Goal: Task Accomplishment & Management: Use online tool/utility

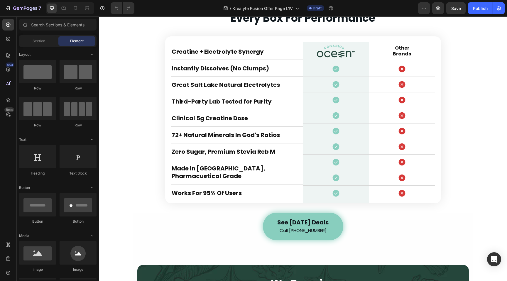
scroll to position [2904, 0]
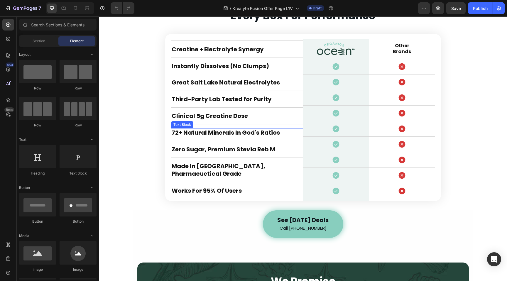
click at [285, 133] on p "72+ natural minerals in god's ratios" at bounding box center [237, 133] width 131 height 8
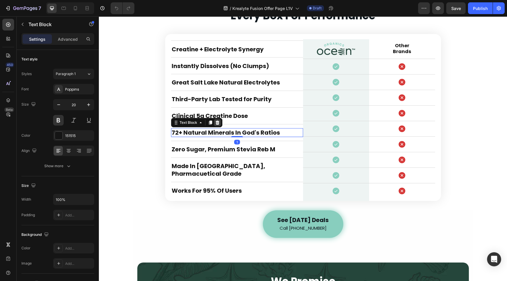
click at [215, 125] on icon at bounding box center [217, 122] width 5 height 5
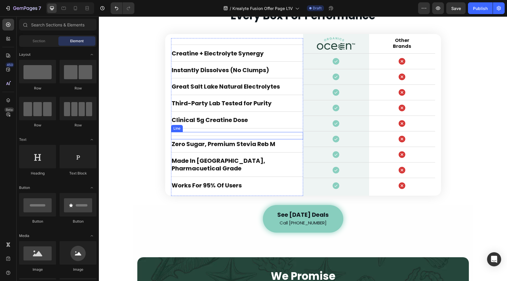
click at [235, 139] on div "Title Line" at bounding box center [237, 135] width 132 height 7
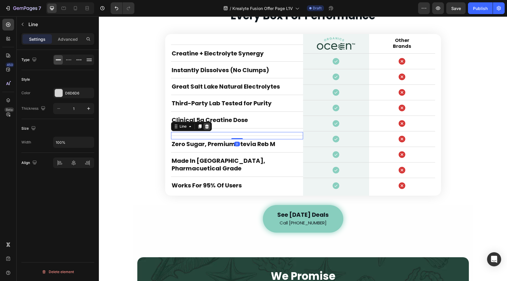
click at [205, 129] on icon at bounding box center [207, 126] width 5 height 5
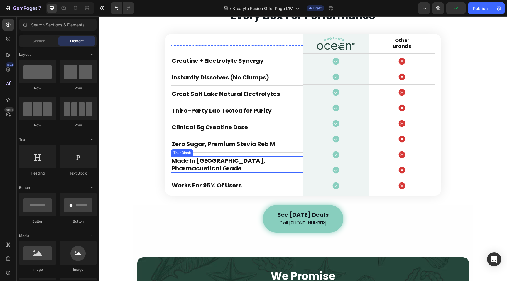
click at [216, 168] on p "made in usa, pharmacuetical grade" at bounding box center [237, 164] width 131 height 15
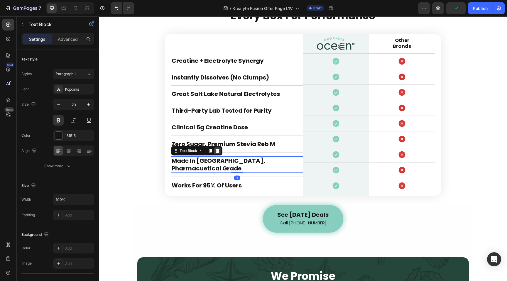
click at [215, 153] on icon at bounding box center [217, 151] width 5 height 5
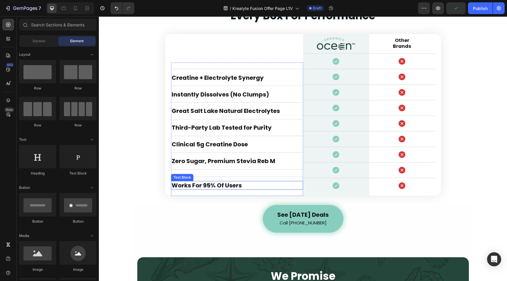
click at [221, 185] on p "works for 95% of users" at bounding box center [237, 186] width 131 height 8
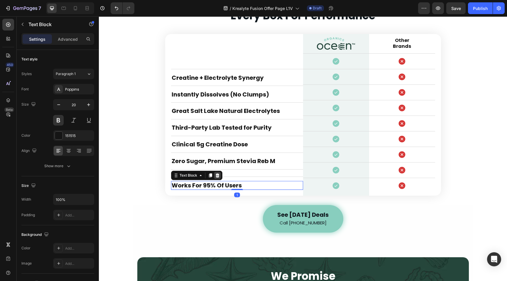
click at [215, 176] on icon at bounding box center [217, 175] width 5 height 5
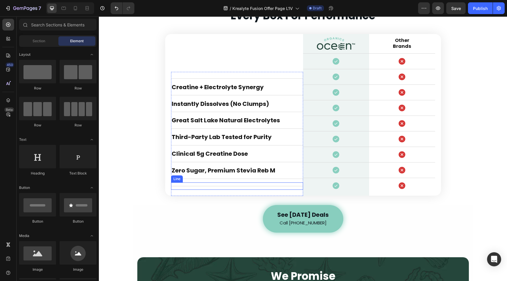
click at [217, 186] on div "Title Line" at bounding box center [237, 186] width 132 height 7
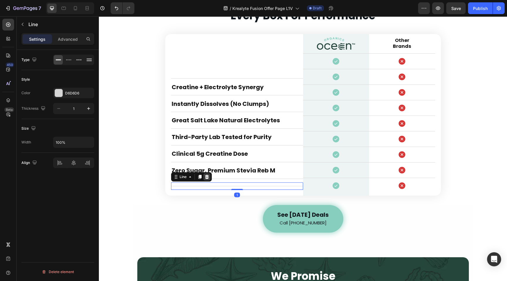
click at [206, 176] on icon at bounding box center [207, 177] width 5 height 5
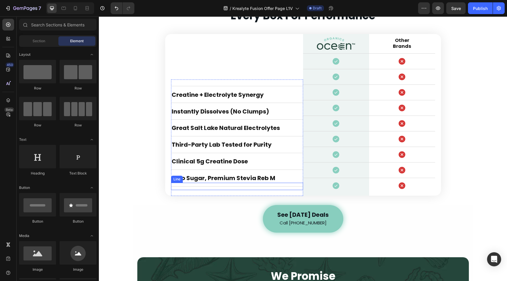
click at [225, 187] on div "Title Line" at bounding box center [237, 186] width 132 height 7
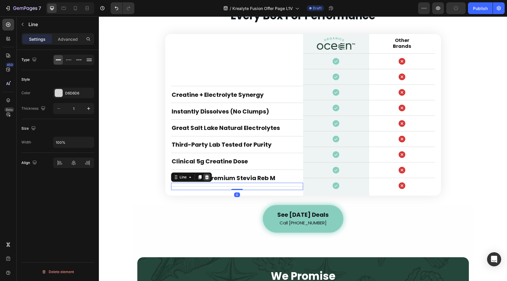
click at [206, 177] on icon at bounding box center [207, 177] width 4 height 4
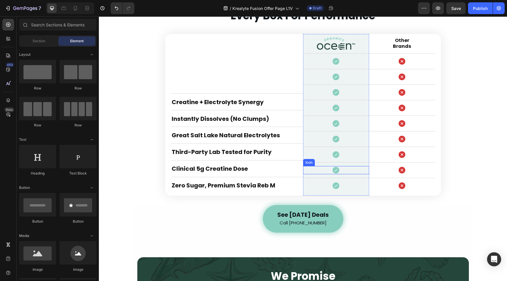
click at [327, 168] on div "Icon" at bounding box center [336, 170] width 66 height 8
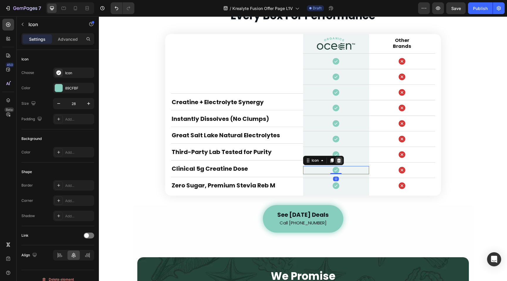
click at [337, 159] on icon at bounding box center [339, 161] width 4 height 4
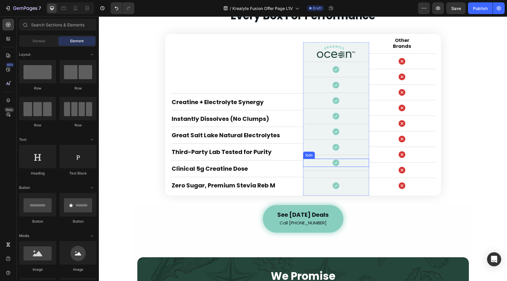
click at [338, 162] on icon at bounding box center [336, 163] width 8 height 8
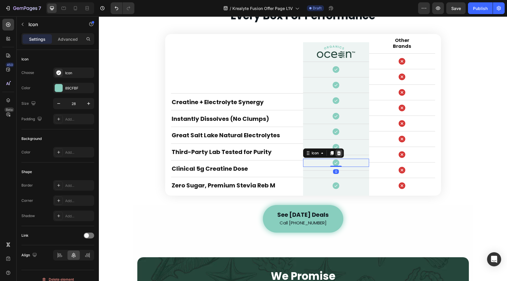
click at [337, 155] on icon at bounding box center [339, 153] width 4 height 4
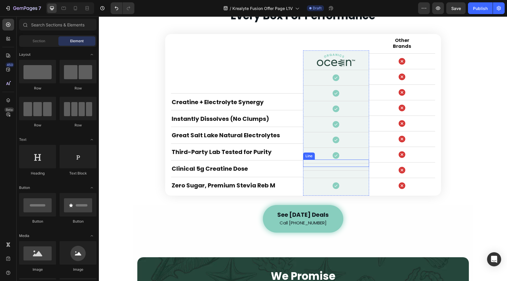
click at [338, 161] on div "Title Line" at bounding box center [336, 163] width 66 height 7
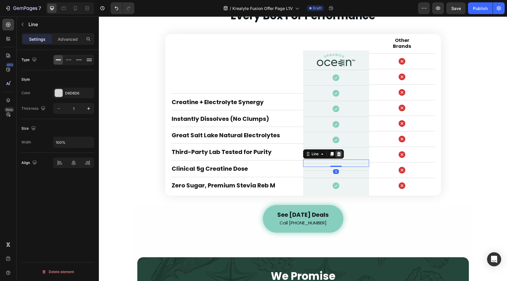
click at [337, 156] on icon at bounding box center [339, 154] width 5 height 5
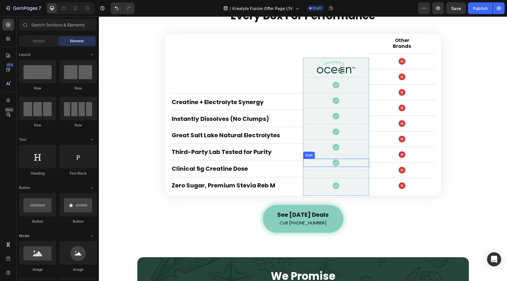
click at [338, 164] on div "Icon" at bounding box center [336, 163] width 66 height 8
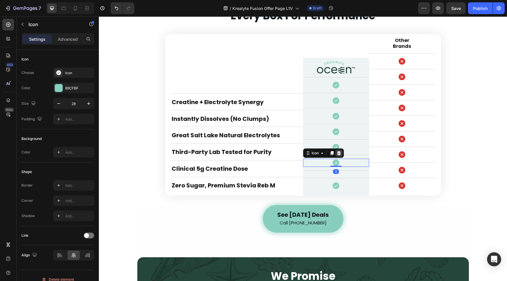
click at [338, 154] on icon at bounding box center [339, 153] width 4 height 4
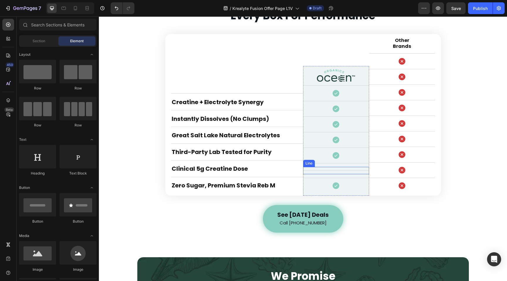
click at [342, 169] on div "Title Line" at bounding box center [336, 170] width 66 height 7
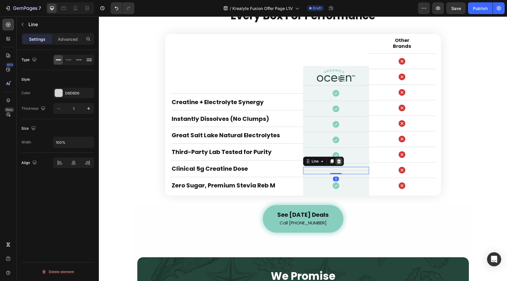
click at [338, 161] on icon at bounding box center [339, 161] width 4 height 4
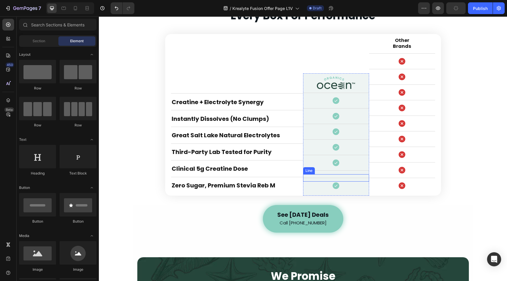
click at [342, 175] on div "Title Line" at bounding box center [336, 177] width 66 height 7
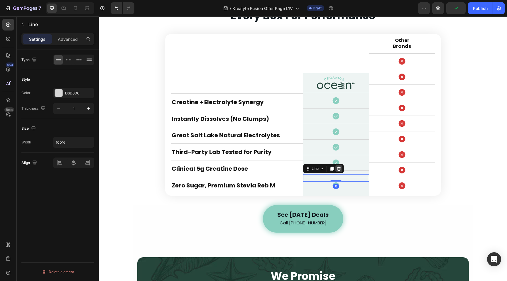
click at [337, 169] on icon at bounding box center [339, 169] width 4 height 4
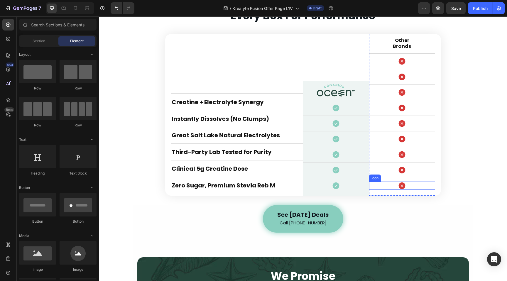
click at [388, 185] on div "Icon" at bounding box center [402, 186] width 66 height 8
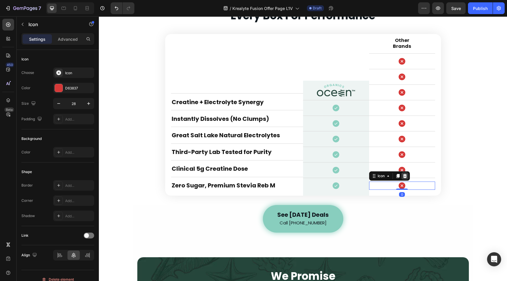
click at [403, 178] on icon at bounding box center [405, 176] width 4 height 4
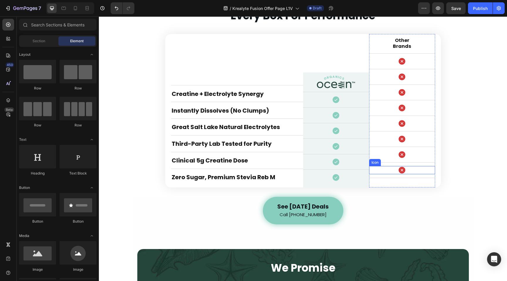
click at [400, 170] on icon at bounding box center [402, 170] width 8 height 8
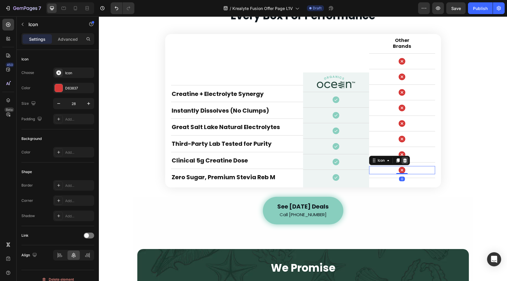
click at [403, 161] on icon at bounding box center [405, 161] width 4 height 4
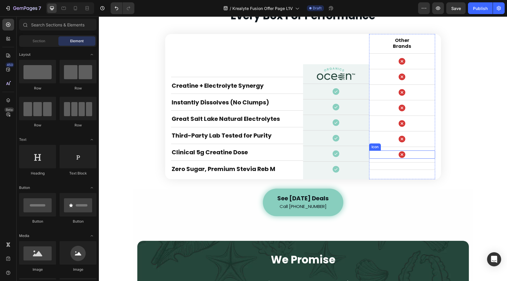
click at [400, 152] on icon at bounding box center [402, 154] width 7 height 7
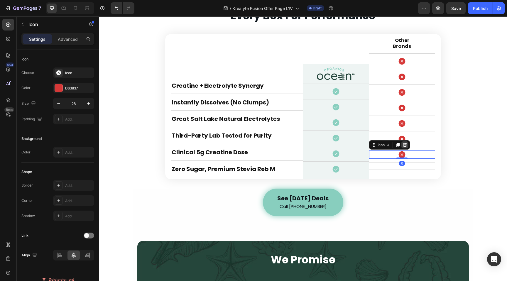
click at [404, 144] on icon at bounding box center [405, 145] width 4 height 4
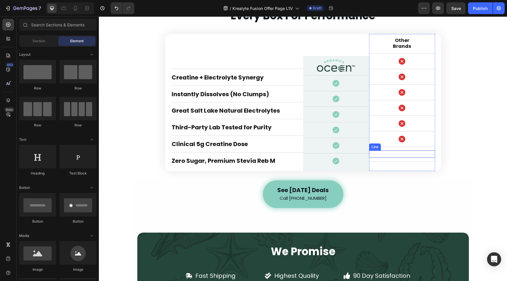
click at [404, 152] on div "Title Line" at bounding box center [402, 154] width 66 height 7
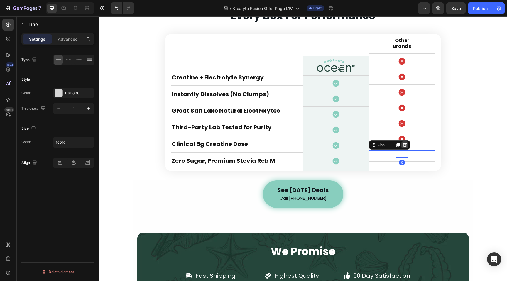
click at [403, 144] on icon at bounding box center [405, 145] width 4 height 4
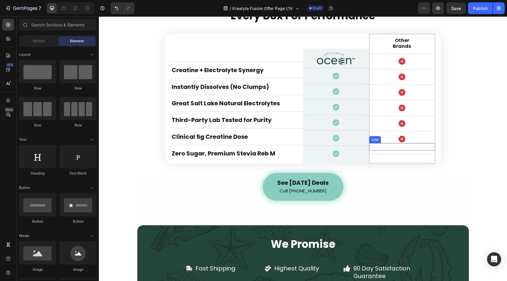
click at [402, 146] on div "Title Line" at bounding box center [402, 146] width 66 height 7
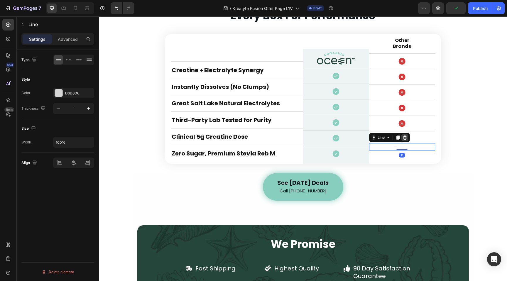
click at [402, 140] on div at bounding box center [405, 137] width 7 height 7
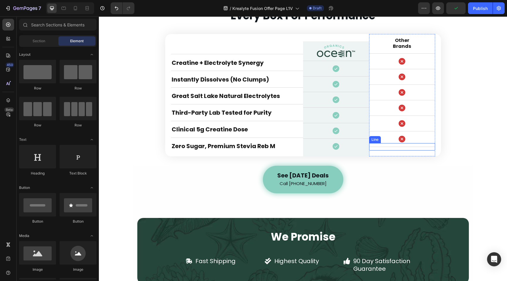
click at [404, 148] on div "Title Line" at bounding box center [402, 146] width 66 height 7
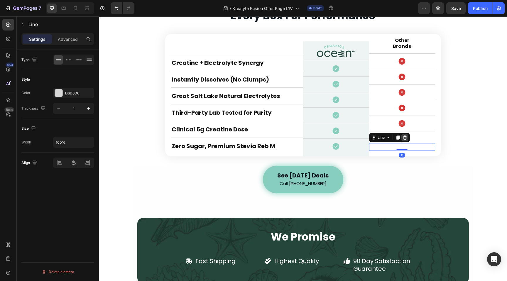
click at [403, 138] on icon at bounding box center [405, 138] width 4 height 4
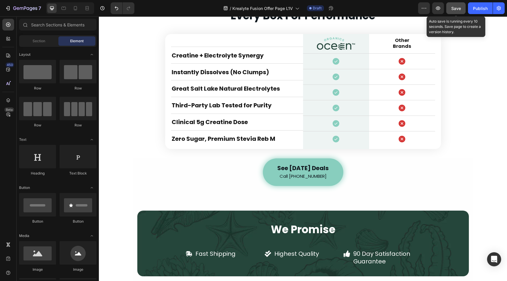
click at [453, 9] on span "Save" at bounding box center [457, 8] width 10 height 5
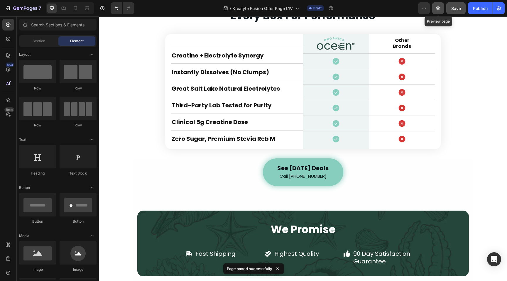
click at [441, 8] on icon "button" at bounding box center [438, 8] width 6 height 6
click at [75, 9] on icon at bounding box center [76, 8] width 6 height 6
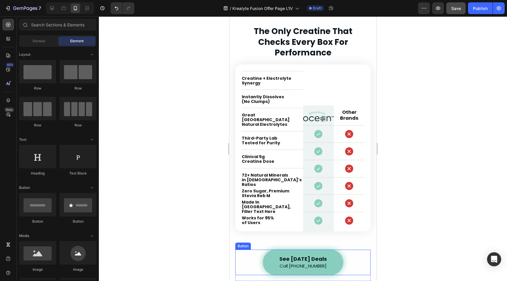
scroll to position [2948, 0]
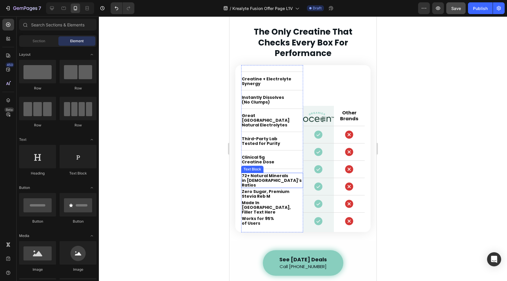
click at [274, 174] on strong "72+ Natural Minerals" at bounding box center [265, 176] width 46 height 6
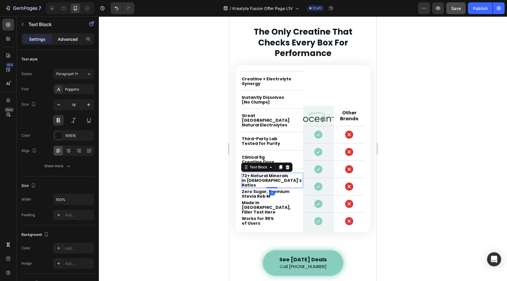
click at [68, 38] on p "Advanced" at bounding box center [68, 39] width 20 height 6
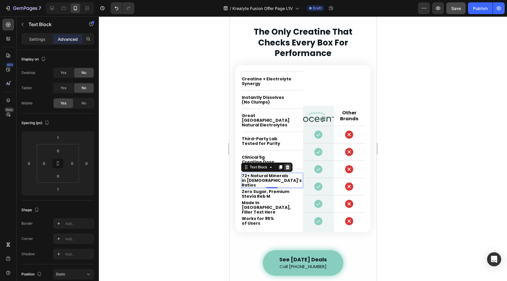
click at [286, 166] on icon at bounding box center [288, 167] width 4 height 4
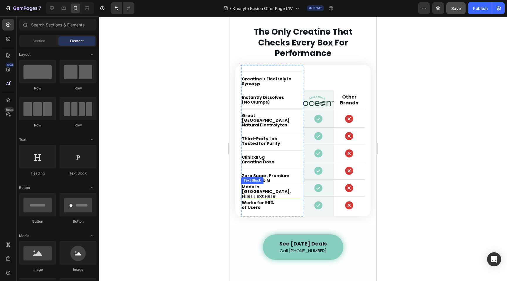
click at [270, 185] on p "Made In USA," at bounding box center [272, 189] width 61 height 9
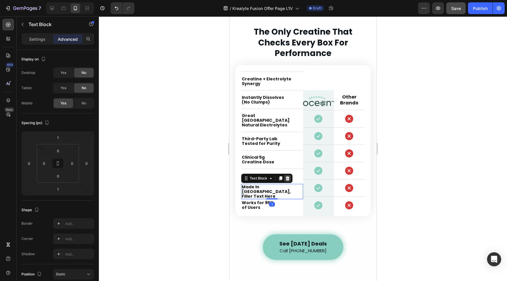
click at [289, 176] on icon at bounding box center [288, 178] width 4 height 4
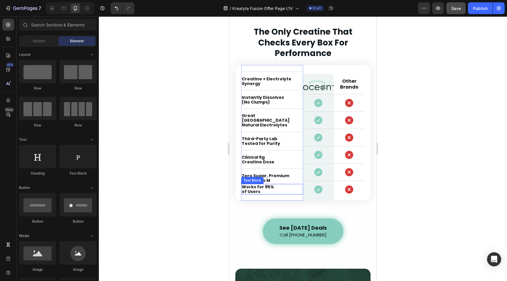
click at [281, 185] on p "Works for 95%" at bounding box center [272, 187] width 61 height 5
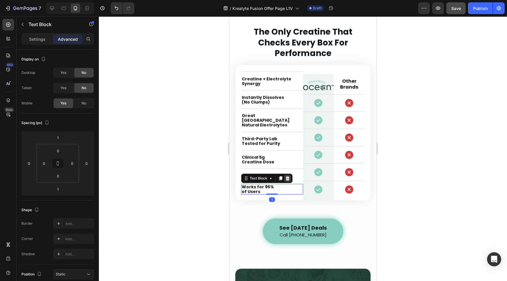
click at [289, 176] on icon at bounding box center [288, 178] width 4 height 4
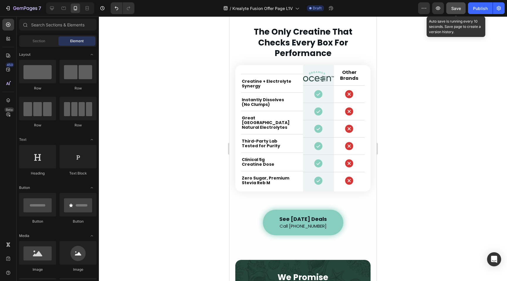
click at [457, 8] on span "Save" at bounding box center [457, 8] width 10 height 5
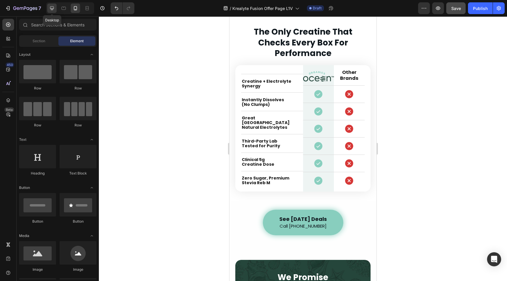
click at [50, 8] on icon at bounding box center [52, 8] width 4 height 4
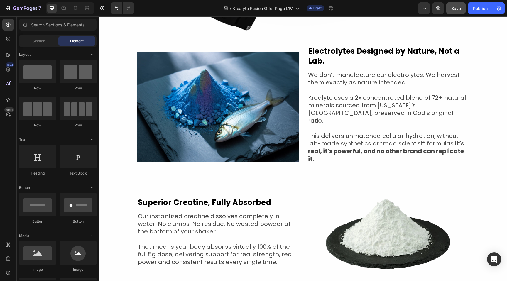
scroll to position [2079, 0]
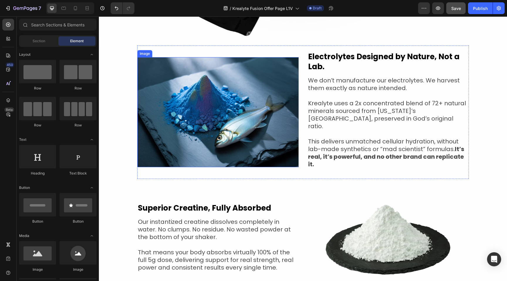
click at [229, 106] on img at bounding box center [217, 112] width 161 height 110
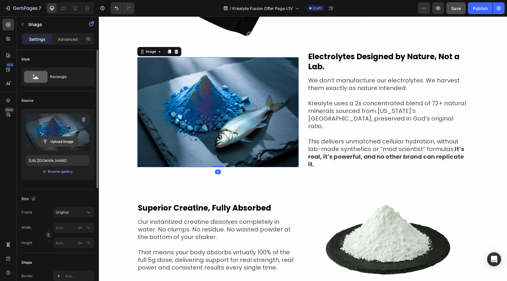
click at [60, 143] on input "file" at bounding box center [58, 142] width 41 height 10
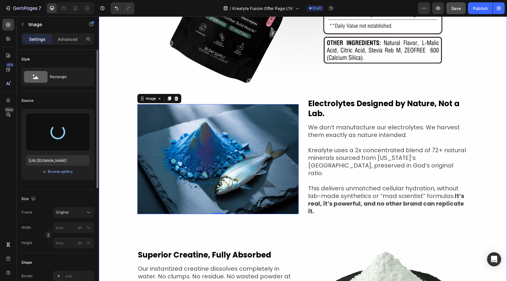
type input "https://cdn.shopify.com/s/files/1/0776/5685/0732/files/gempages_466291580341322…"
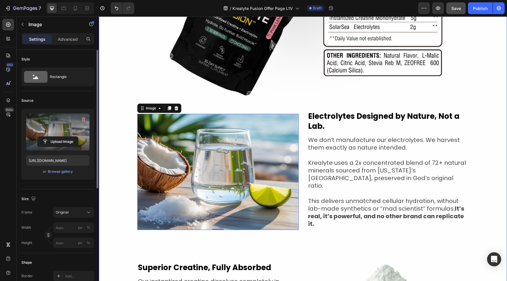
scroll to position [2018, 0]
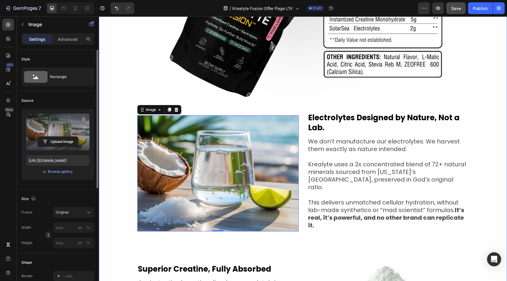
click at [119, 141] on div "no other creatine formula comes close to this level of purity and performance H…" at bounding box center [303, 231] width 408 height 725
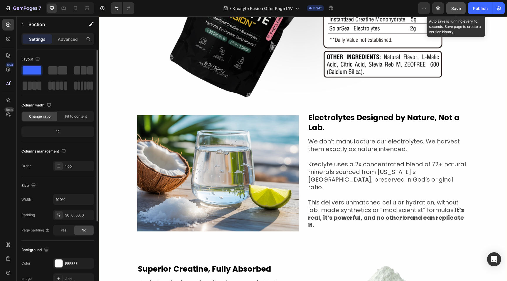
click at [461, 8] on button "Save" at bounding box center [456, 8] width 19 height 12
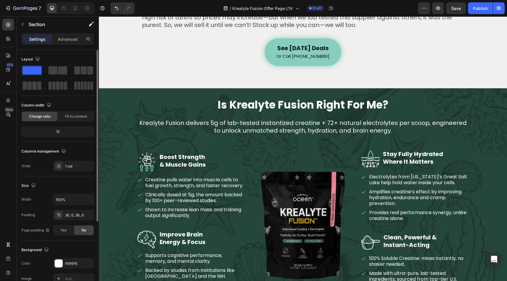
scroll to position [1050, 0]
